Goal: Transaction & Acquisition: Purchase product/service

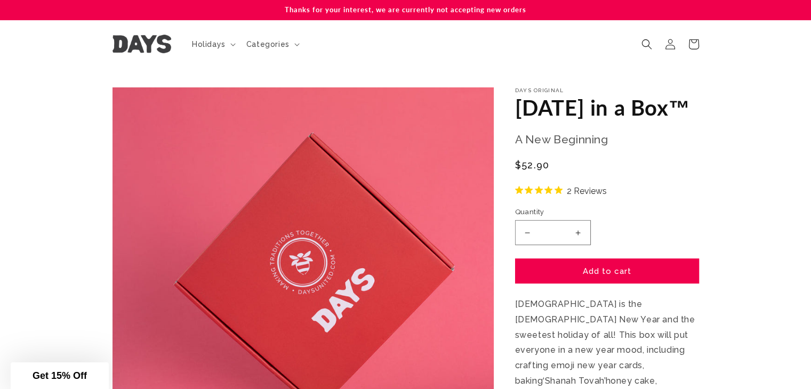
drag, startPoint x: 520, startPoint y: 104, endPoint x: 569, endPoint y: 137, distance: 59.1
click at [574, 122] on h1 "[DATE] in a Box™" at bounding box center [607, 108] width 184 height 28
copy h1 "[DATE] in a Box"
drag, startPoint x: 514, startPoint y: 191, endPoint x: 547, endPoint y: 185, distance: 33.5
click at [547, 172] on span "$52.90" at bounding box center [532, 165] width 35 height 14
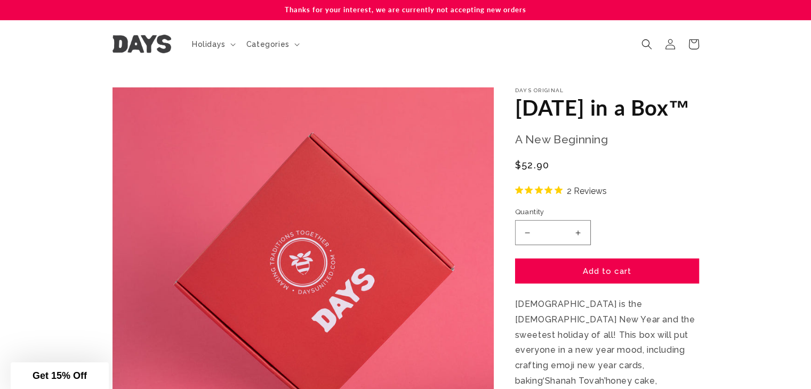
copy span "$52.90"
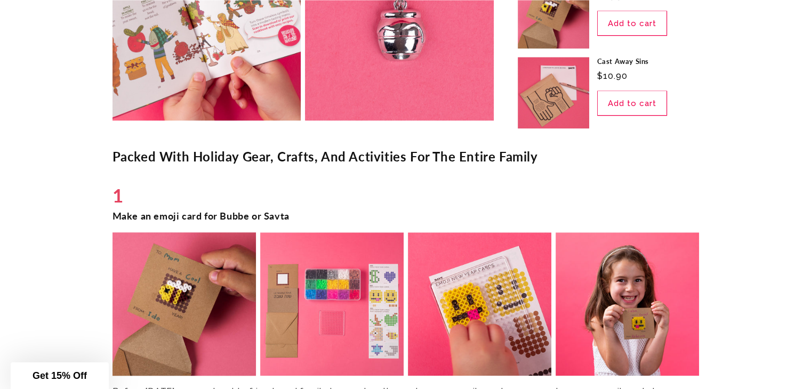
scroll to position [1119, 0]
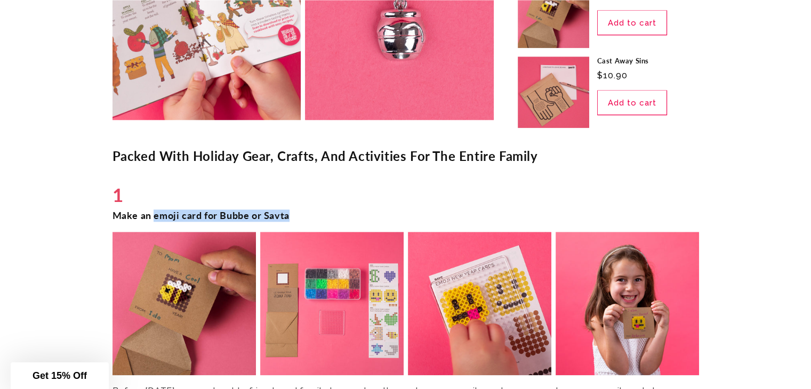
drag, startPoint x: 155, startPoint y: 215, endPoint x: 311, endPoint y: 214, distance: 156.2
click at [311, 214] on h3 "Make an emoji card for Bubbe or Savta" at bounding box center [405, 215] width 586 height 12
copy h3 "emoji card for Bubbe or Savta"
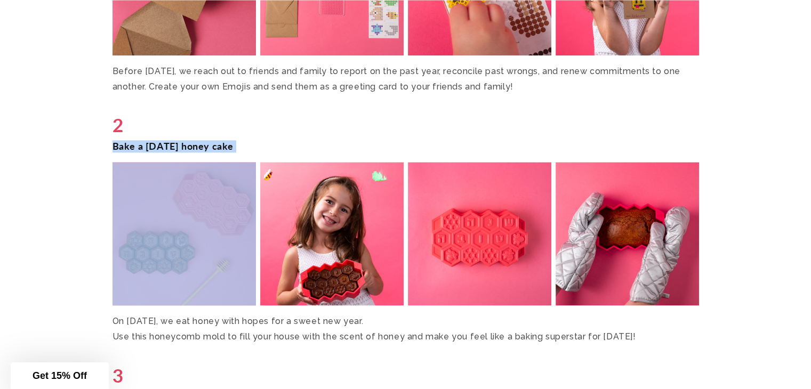
drag, startPoint x: 113, startPoint y: 143, endPoint x: 274, endPoint y: 156, distance: 161.5
copy div "Bake a [DATE] honey cake"
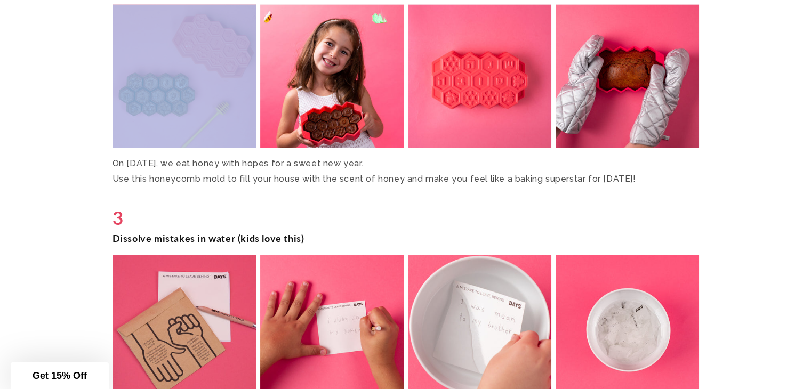
scroll to position [1706, 0]
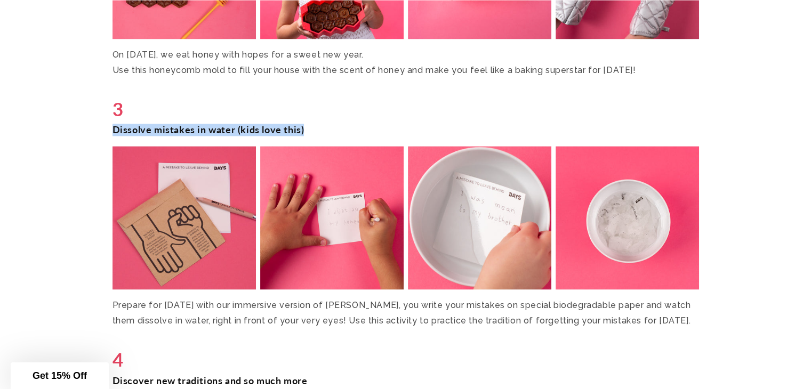
drag, startPoint x: 114, startPoint y: 125, endPoint x: 277, endPoint y: 139, distance: 163.7
click at [305, 126] on h3 "Dissolve mistakes in water (kids love this)" at bounding box center [405, 130] width 586 height 12
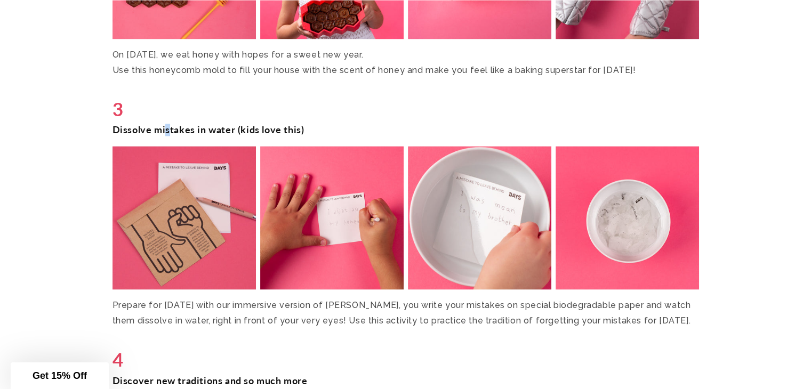
drag, startPoint x: 277, startPoint y: 139, endPoint x: 164, endPoint y: 136, distance: 112.5
click at [168, 136] on h3 "Dissolve mistakes in water (kids love this)" at bounding box center [405, 130] width 586 height 12
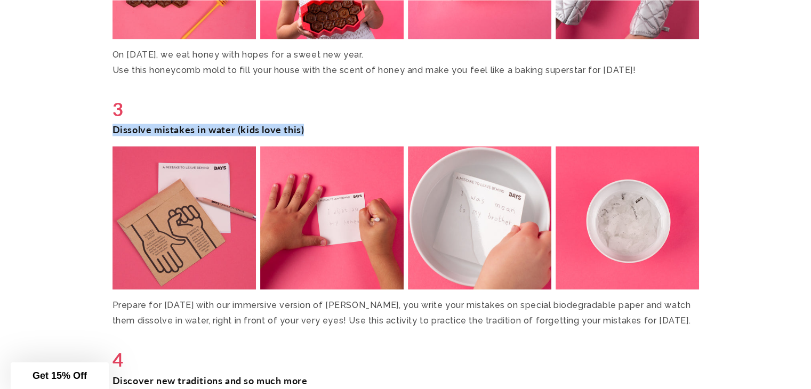
drag, startPoint x: 115, startPoint y: 127, endPoint x: 305, endPoint y: 125, distance: 190.3
click at [305, 125] on h3 "Dissolve mistakes in water (kids love this)" at bounding box center [405, 130] width 586 height 12
copy h3 "Dissolve mistakes in water (kids love this)"
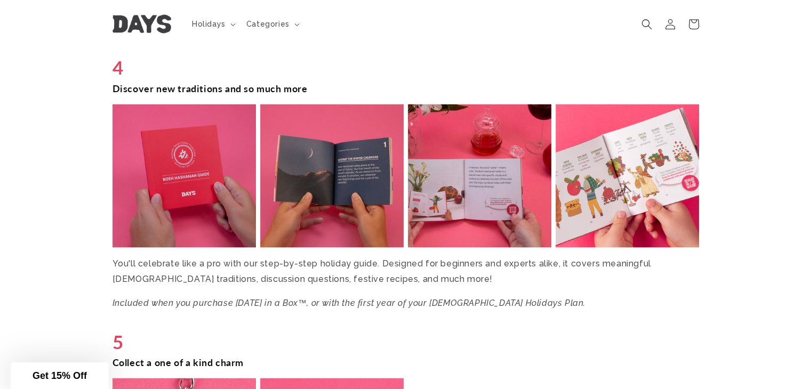
scroll to position [1972, 0]
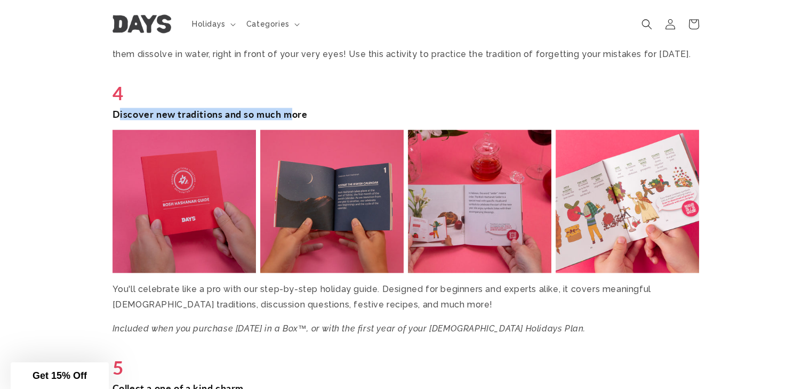
drag, startPoint x: 117, startPoint y: 112, endPoint x: 292, endPoint y: 110, distance: 175.4
click at [292, 110] on h3 "Discover new traditions and so much more" at bounding box center [405, 114] width 586 height 12
drag, startPoint x: 309, startPoint y: 114, endPoint x: 112, endPoint y: 112, distance: 196.7
click at [112, 112] on h3 "Discover new traditions and so much more" at bounding box center [405, 114] width 586 height 12
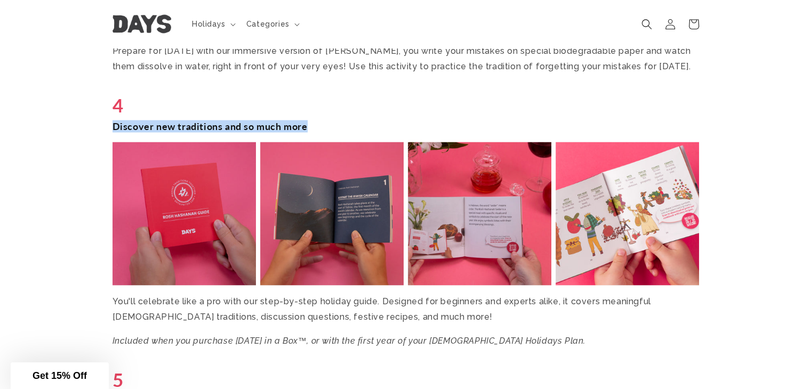
scroll to position [1865, 0]
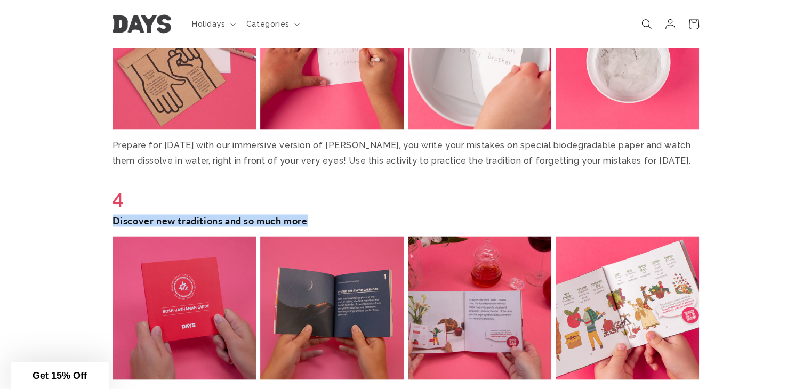
copy h3 "Discover new traditions and so much more"
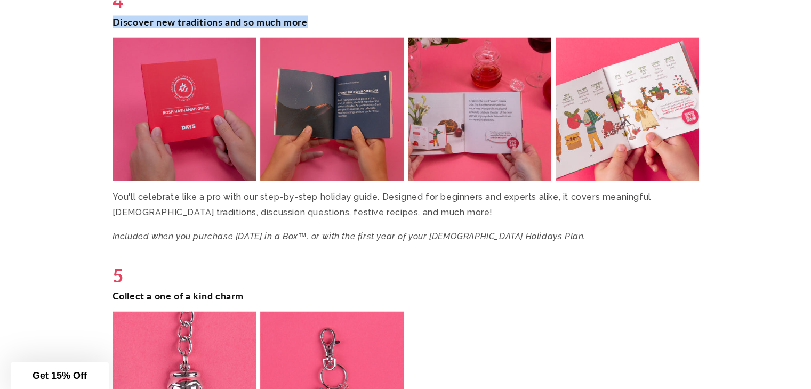
scroll to position [2079, 0]
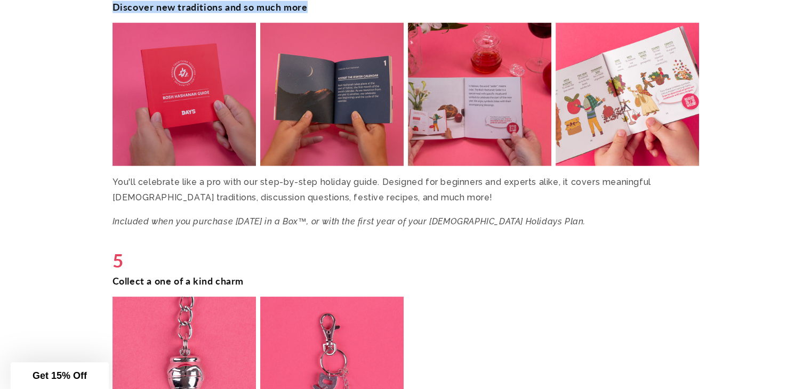
click at [491, 340] on ul at bounding box center [405, 368] width 586 height 143
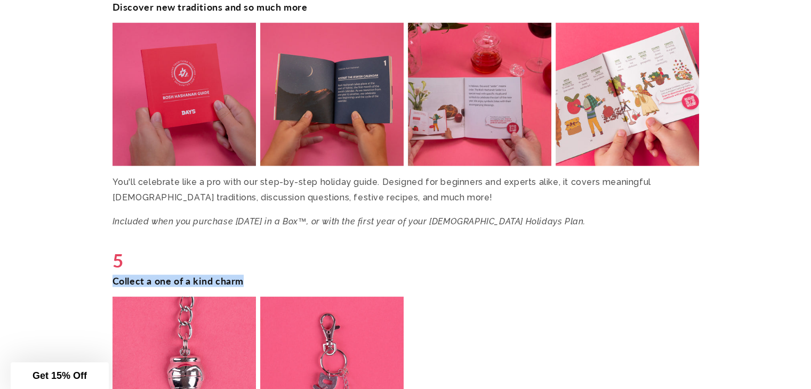
drag, startPoint x: 111, startPoint y: 281, endPoint x: 232, endPoint y: 280, distance: 121.0
drag, startPoint x: 232, startPoint y: 280, endPoint x: 287, endPoint y: 160, distance: 131.7
click at [287, 160] on img at bounding box center [331, 95] width 148 height 148
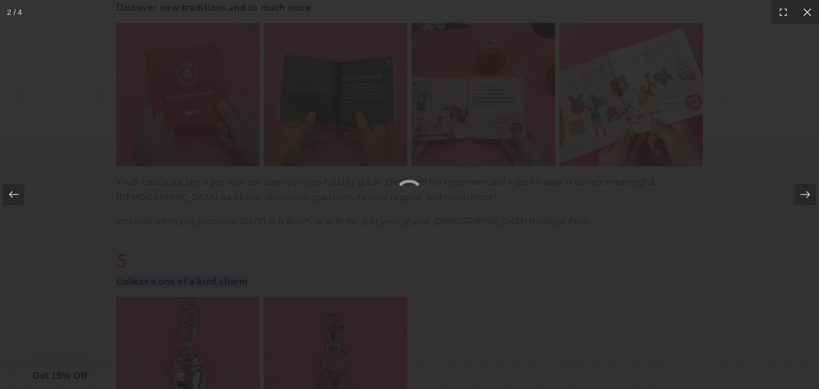
click at [345, 237] on div at bounding box center [409, 194] width 819 height 389
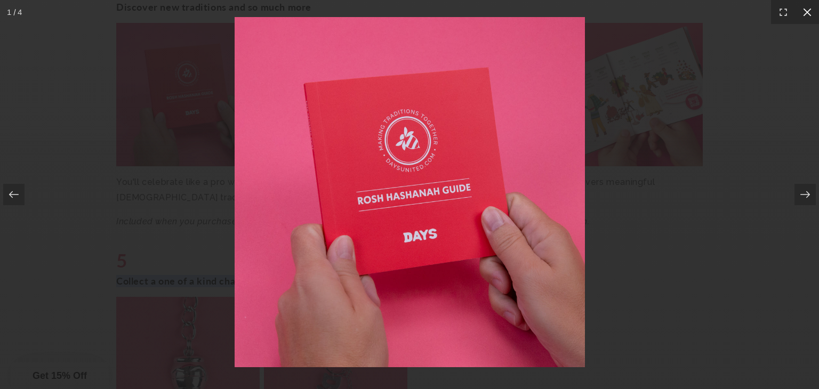
click at [809, 11] on icon at bounding box center [807, 12] width 11 height 11
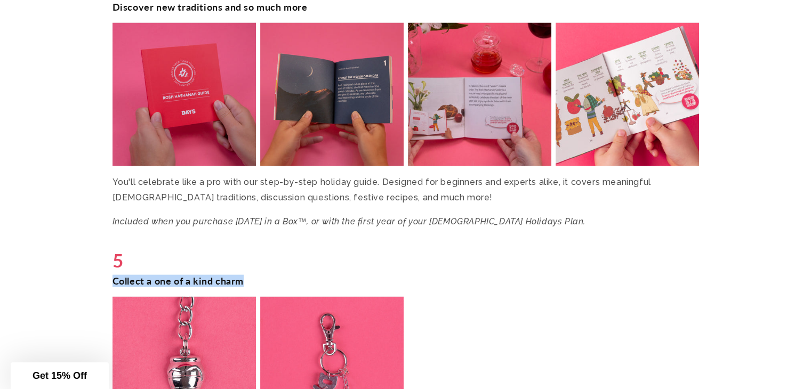
copy h3 "Collect a one of a kind charm"
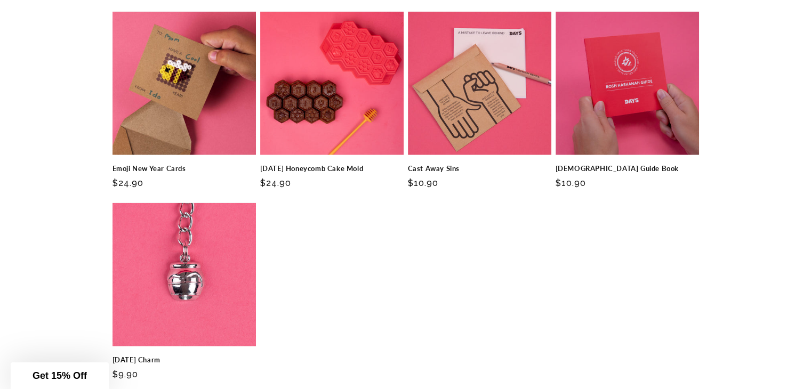
scroll to position [2612, 0]
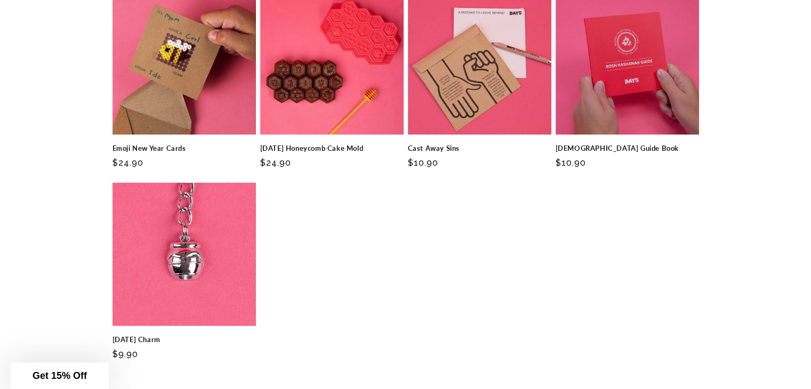
drag, startPoint x: 337, startPoint y: 309, endPoint x: 363, endPoint y: 357, distance: 53.9
click at [363, 357] on ul "Emoji New Year Cards Emoji New Year Cards Regular price $24.90 Regular price Sa…" at bounding box center [405, 180] width 586 height 378
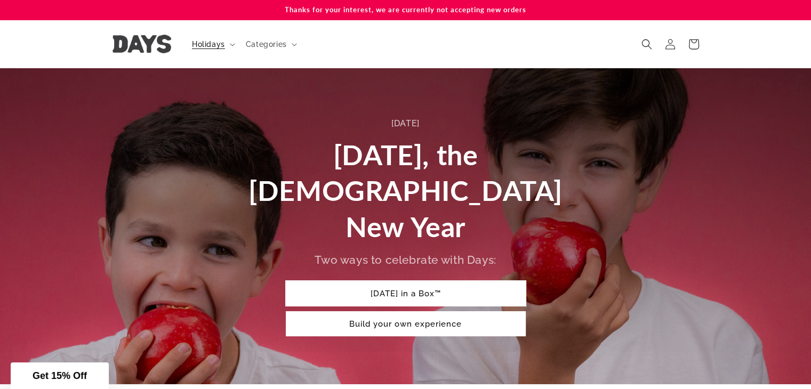
click at [440, 281] on link "[DATE] in a Box™" at bounding box center [406, 293] width 240 height 25
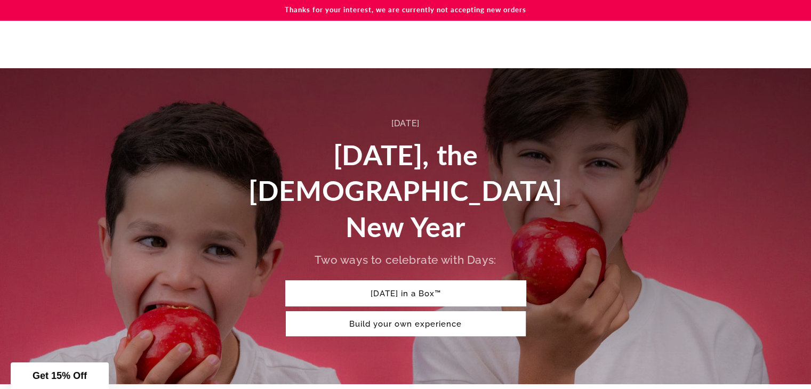
scroll to position [366, 0]
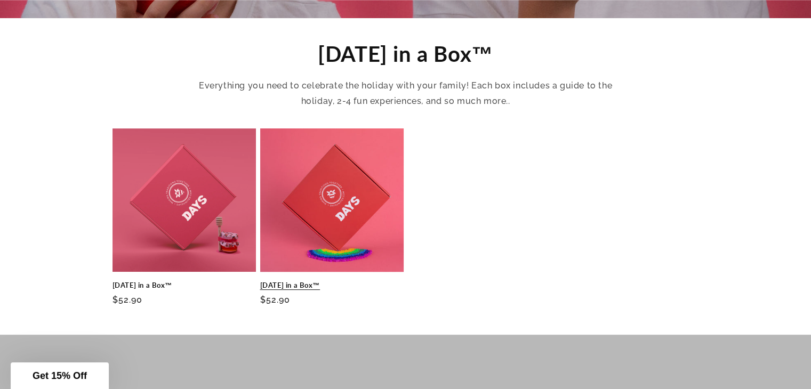
click at [346, 281] on link "[DATE] in a Box™" at bounding box center [331, 285] width 143 height 9
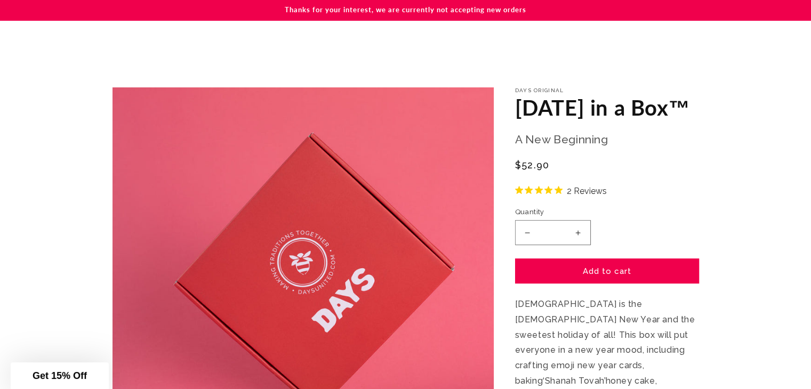
scroll to position [266, 0]
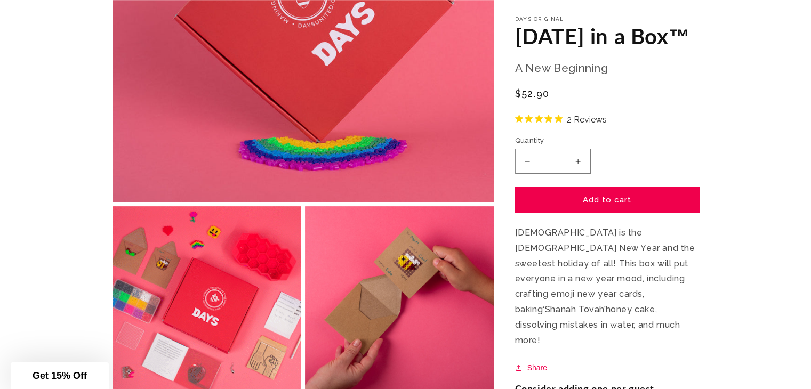
click at [574, 212] on button "Add to cart" at bounding box center [607, 199] width 184 height 25
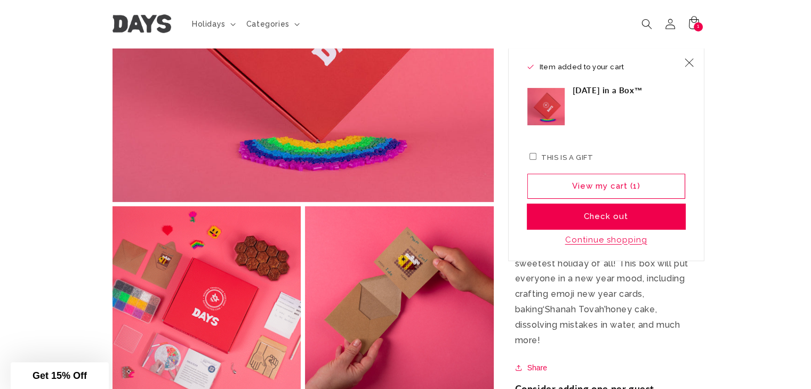
click at [616, 215] on button "Check out" at bounding box center [606, 216] width 158 height 25
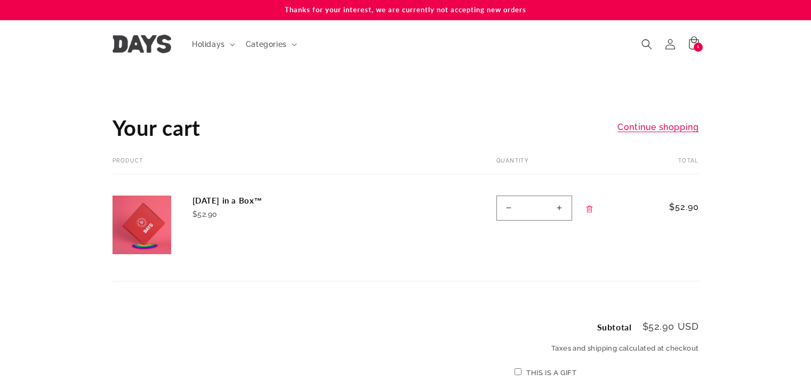
click at [561, 207] on button "Increase quantity for [DATE] in a Box™" at bounding box center [559, 208] width 24 height 25
type input "*"
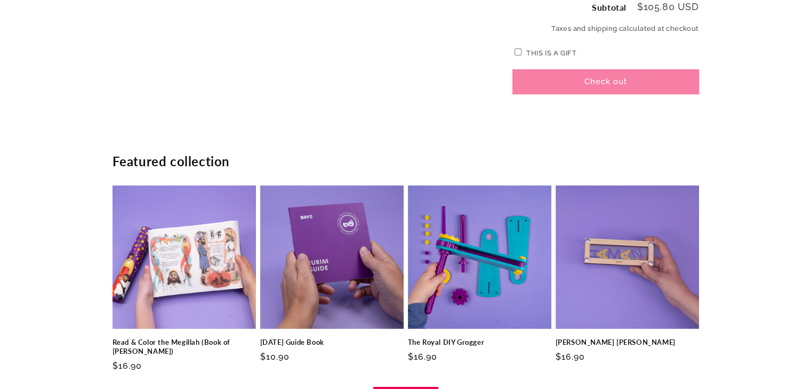
scroll to position [320, 0]
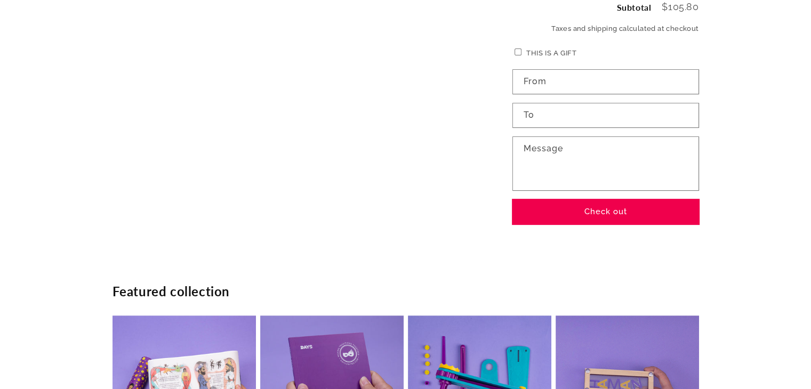
click at [578, 204] on button "Check out" at bounding box center [605, 211] width 187 height 25
